Goal: Information Seeking & Learning: Learn about a topic

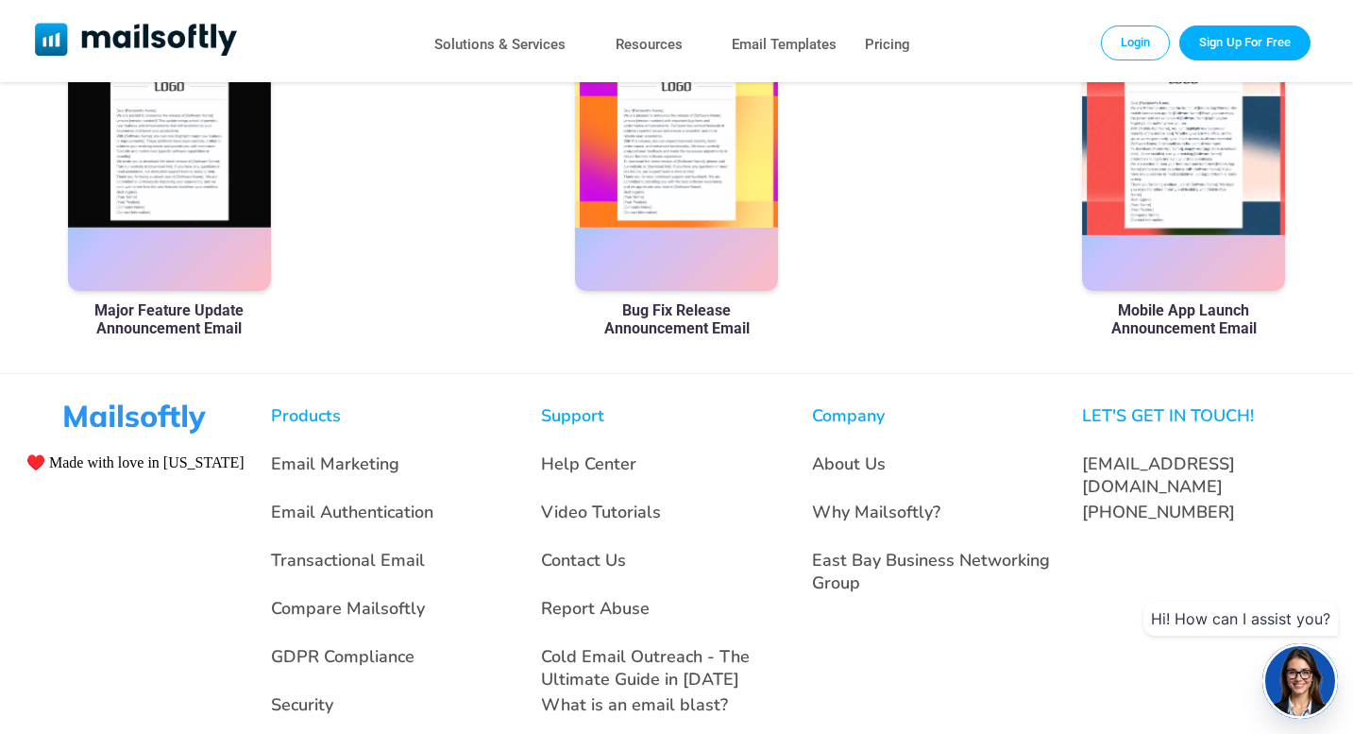
scroll to position [1352, 0]
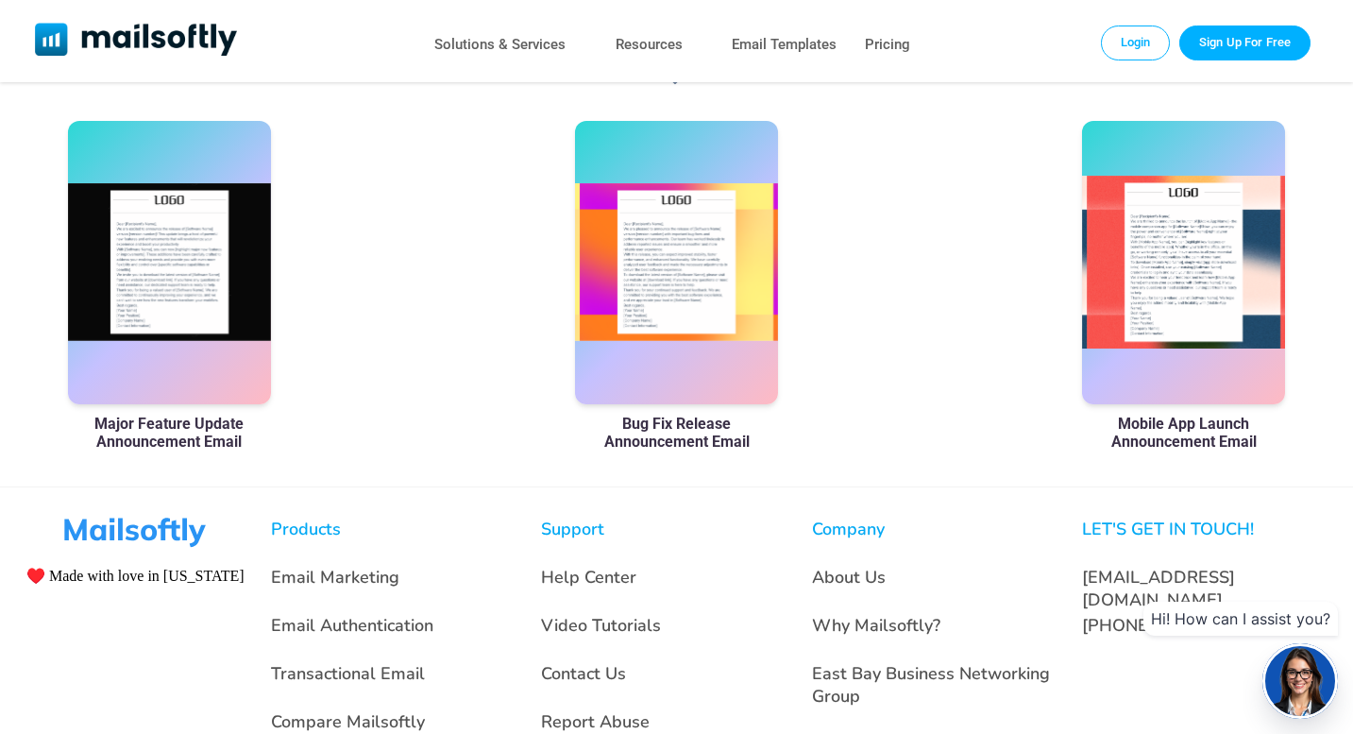
scroll to position [1191, 0]
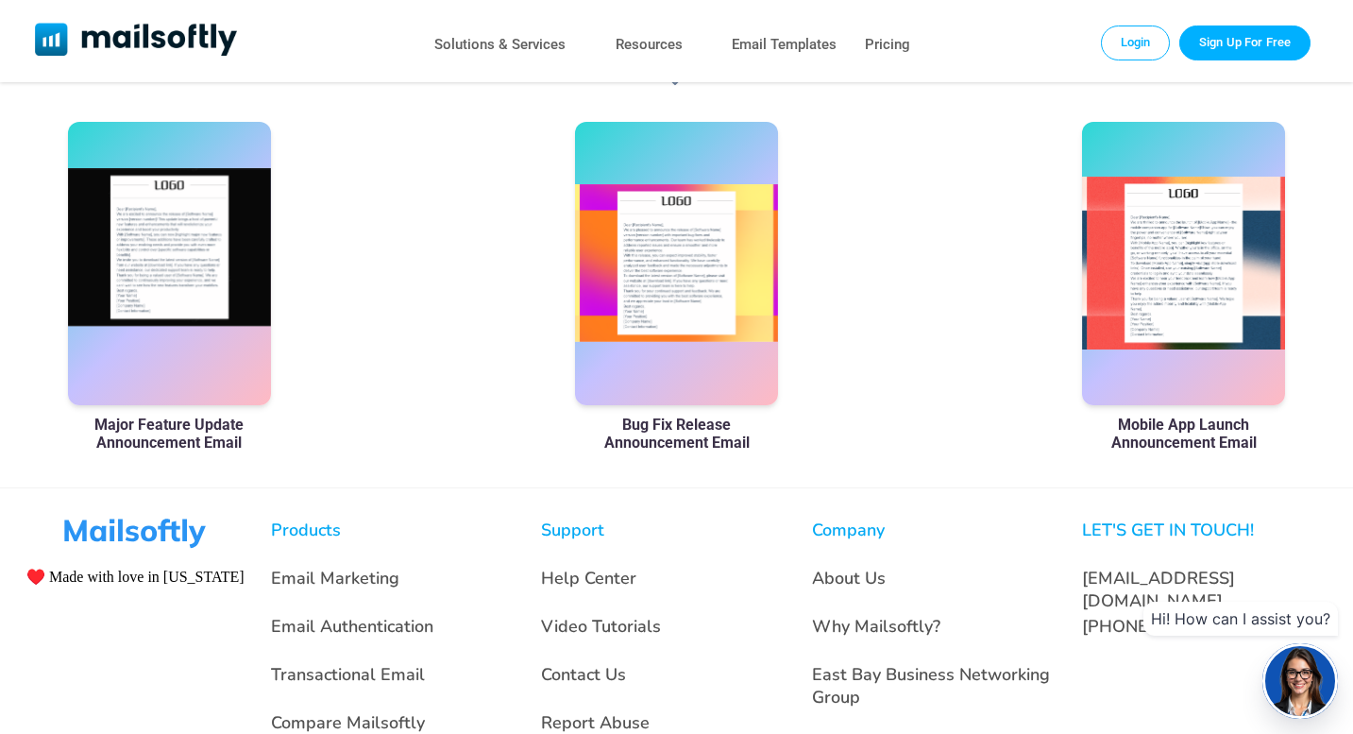
click at [136, 362] on div at bounding box center [169, 263] width 203 height 283
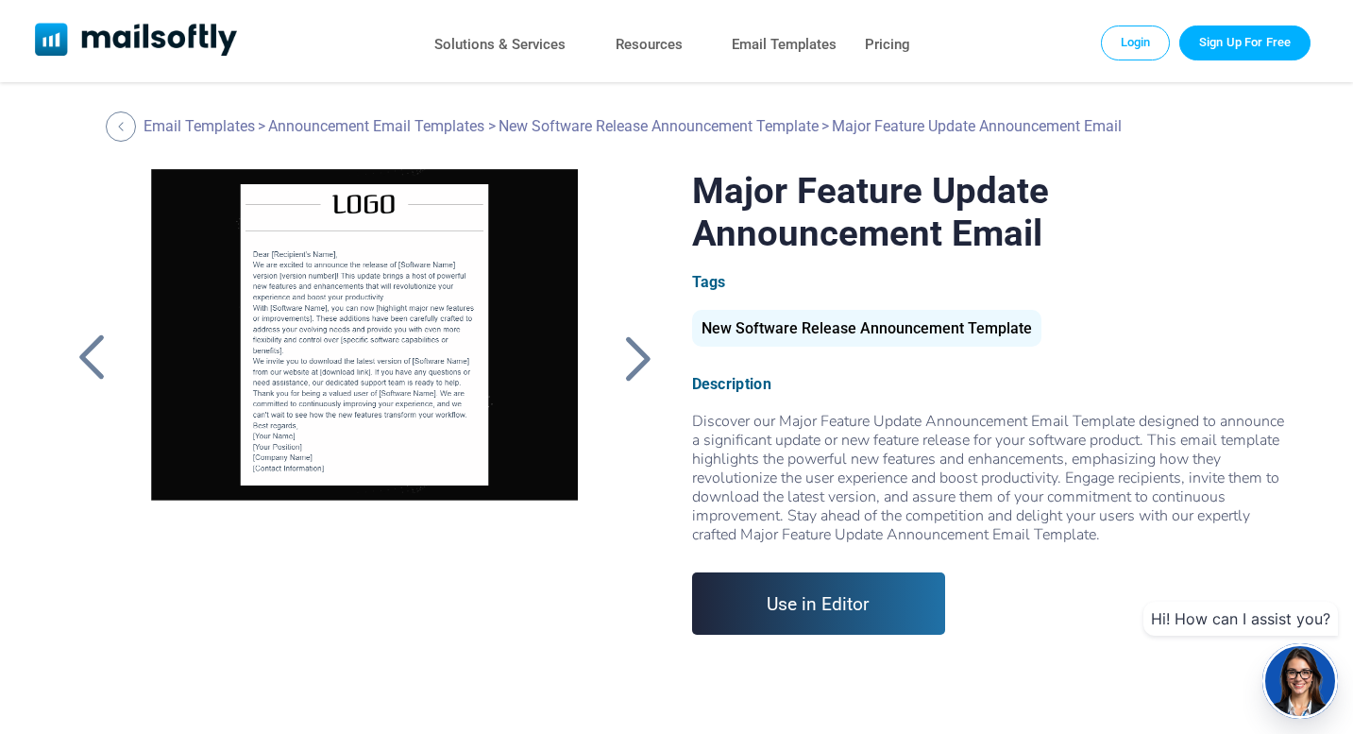
scroll to position [14, 0]
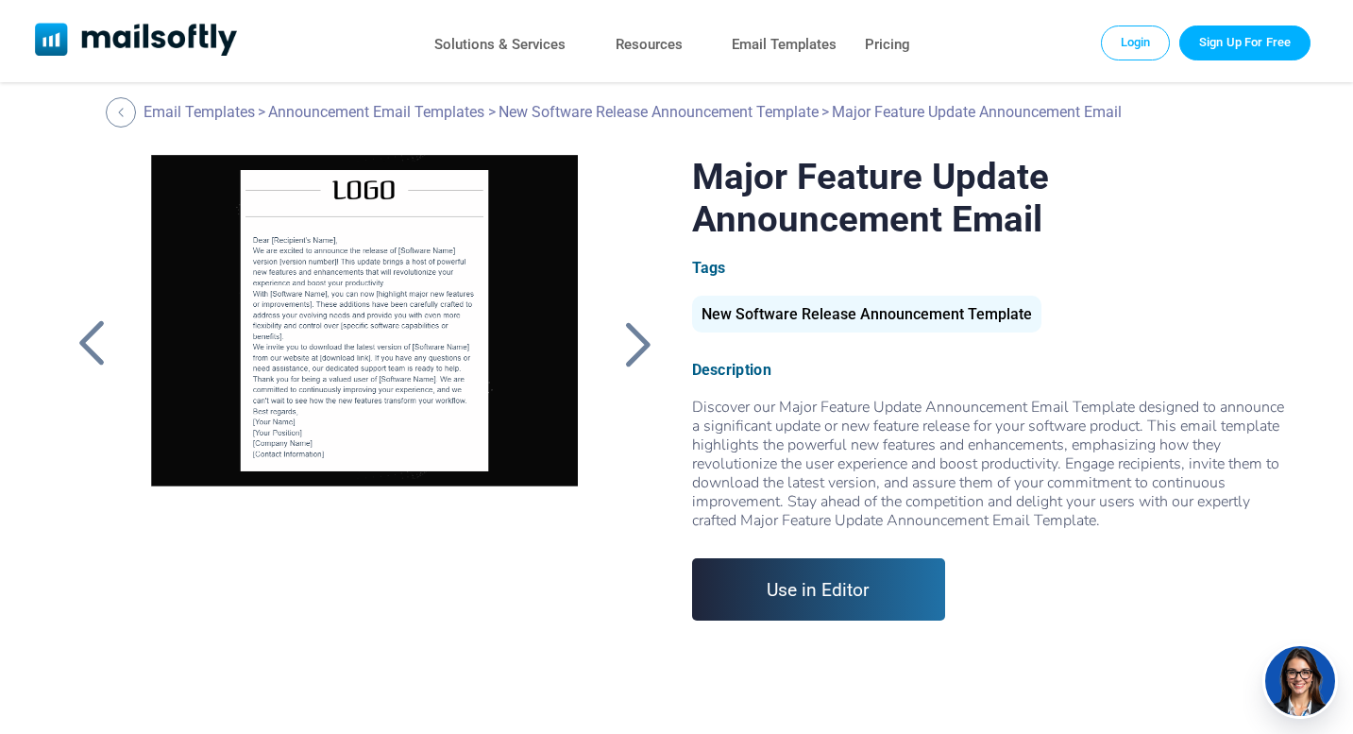
click at [645, 346] on div at bounding box center [637, 343] width 47 height 49
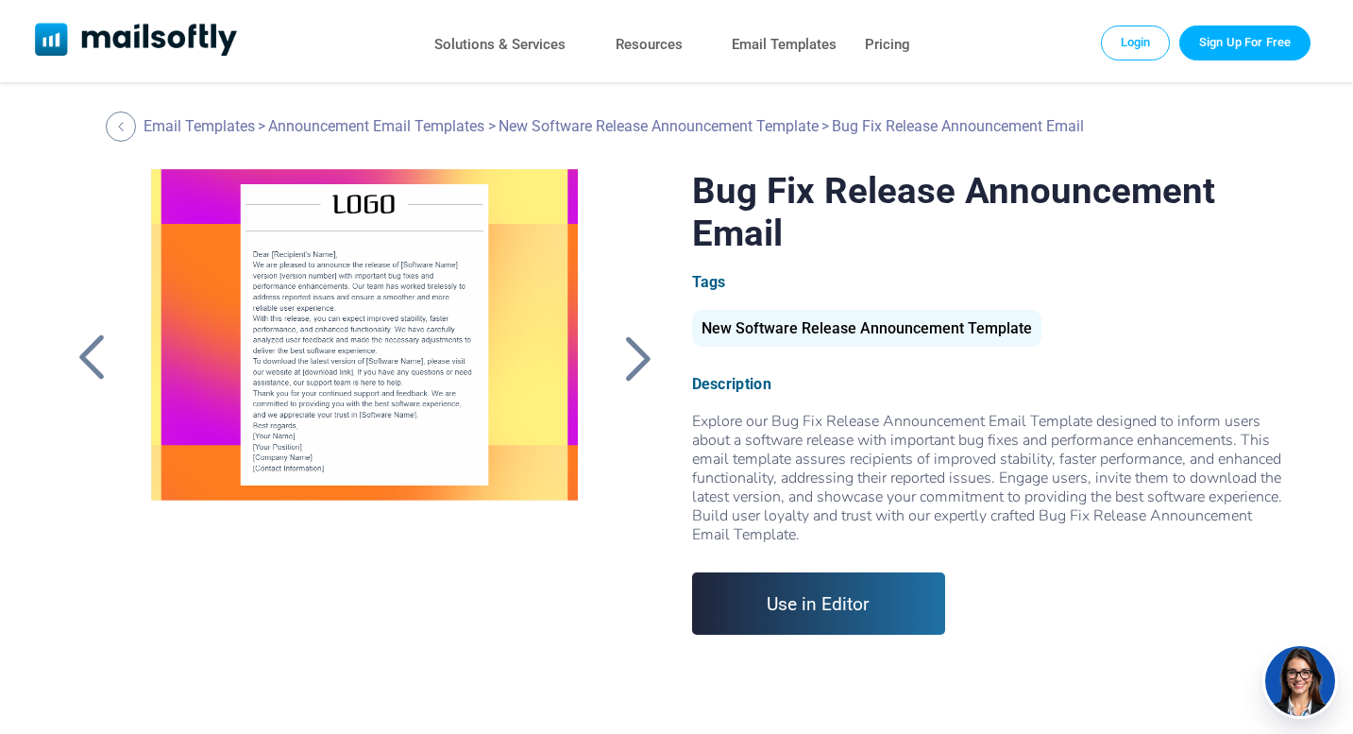
click at [478, 551] on div at bounding box center [364, 405] width 475 height 472
